Goal: Task Accomplishment & Management: Use online tool/utility

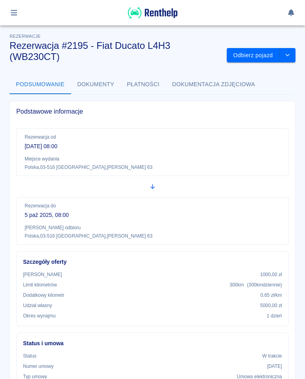
click at [257, 53] on button "Odbierz pojazd" at bounding box center [253, 55] width 53 height 15
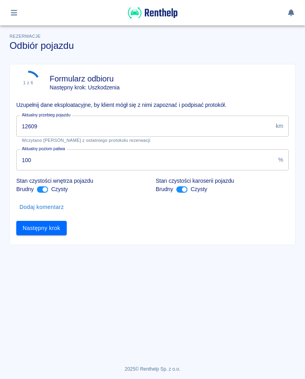
click at [48, 122] on input "12609" at bounding box center [144, 126] width 256 height 21
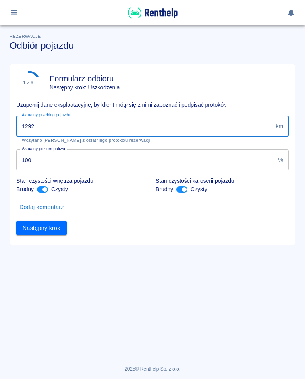
type input "12927"
click at [44, 226] on button "Następny krok" at bounding box center [41, 228] width 50 height 15
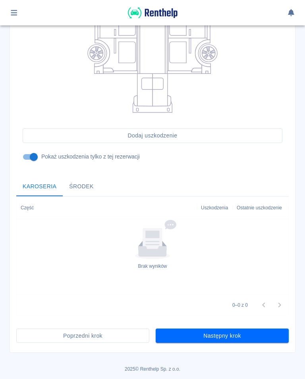
scroll to position [175, 0]
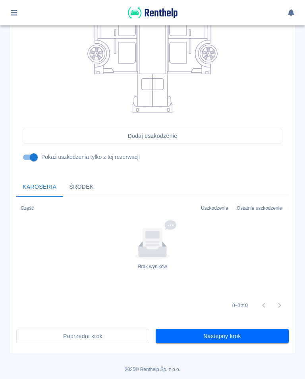
click at [225, 335] on button "Następny krok" at bounding box center [222, 336] width 133 height 15
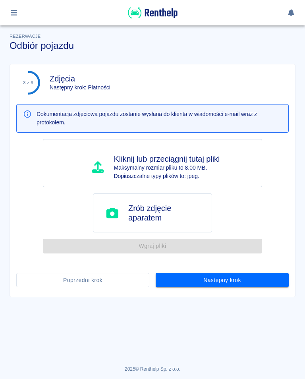
scroll to position [0, 0]
click at [221, 276] on button "Następny krok" at bounding box center [222, 280] width 133 height 15
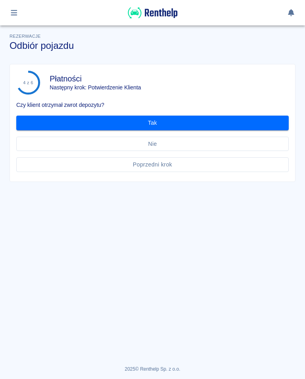
click at [162, 121] on button "Tak" at bounding box center [152, 123] width 272 height 15
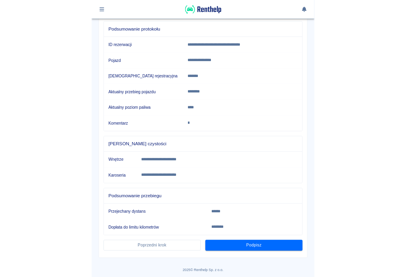
scroll to position [86, 0]
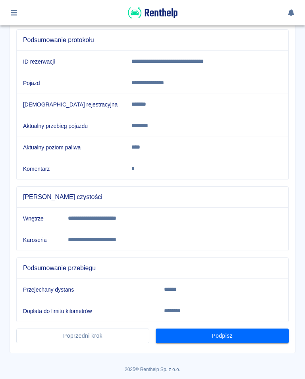
click at [225, 333] on button "Podpisz" at bounding box center [222, 335] width 133 height 15
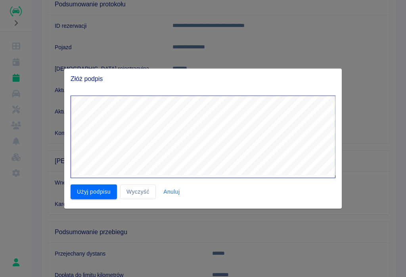
click at [97, 192] on button "Użyj podpisu" at bounding box center [94, 192] width 46 height 15
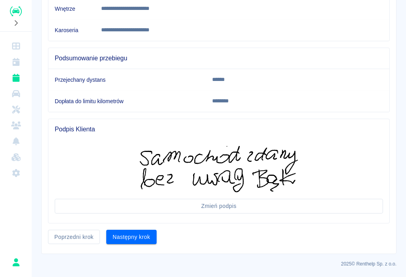
scroll to position [260, 0]
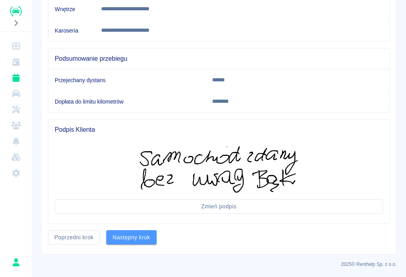
click at [134, 235] on button "Następny krok" at bounding box center [131, 237] width 50 height 15
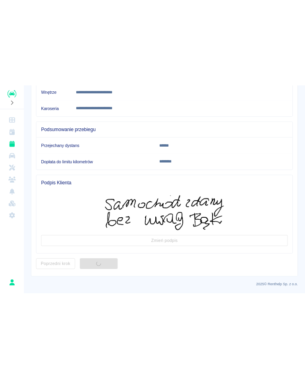
scroll to position [0, 0]
